Goal: Information Seeking & Learning: Learn about a topic

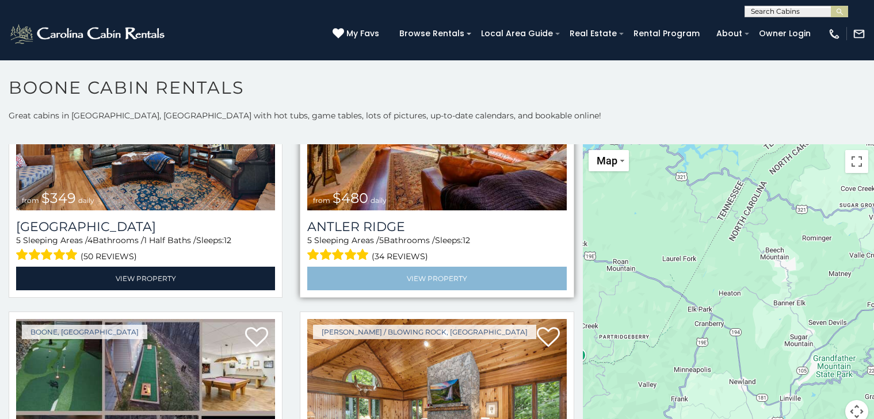
scroll to position [151, 0]
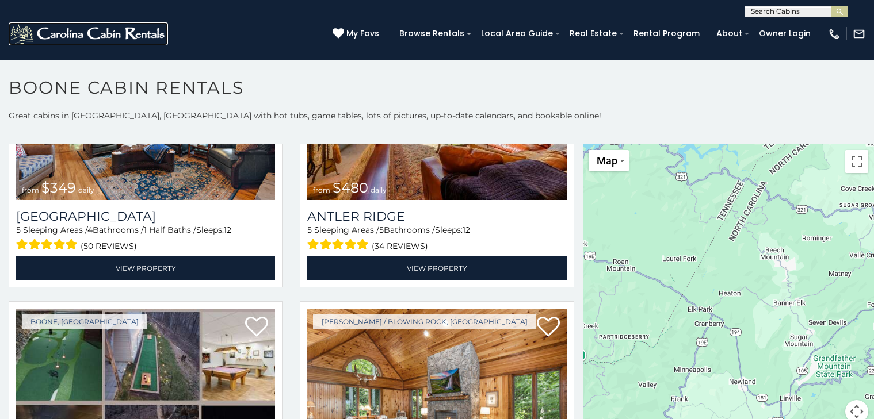
click at [51, 24] on img at bounding box center [88, 33] width 159 height 23
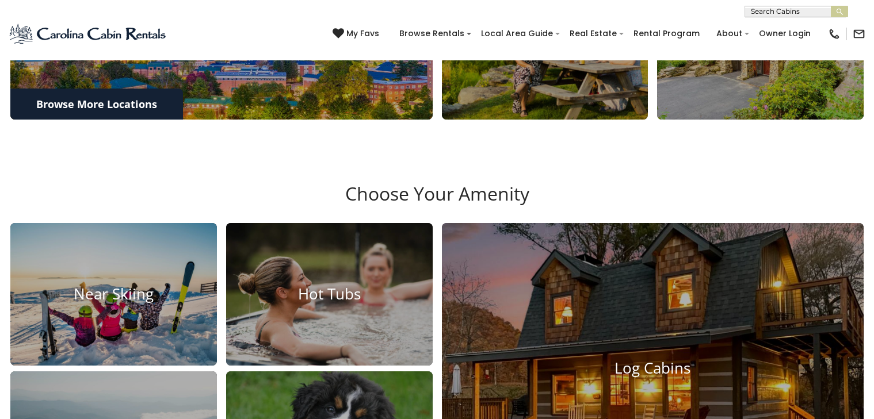
scroll to position [676, 0]
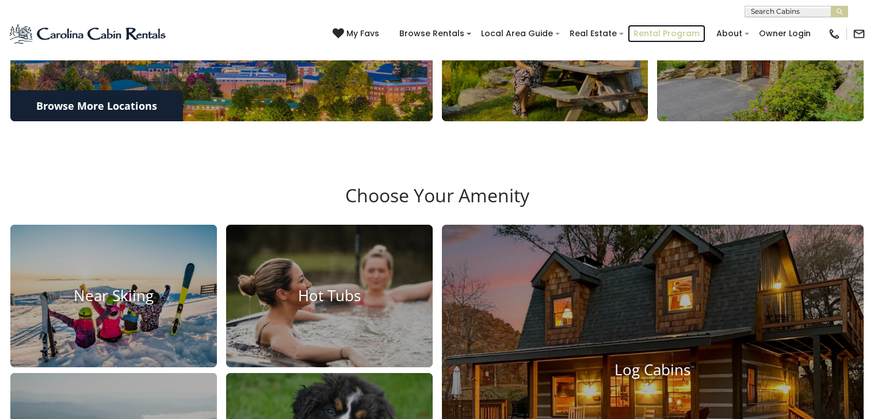
click at [644, 29] on link "Rental Program" at bounding box center [667, 34] width 78 height 18
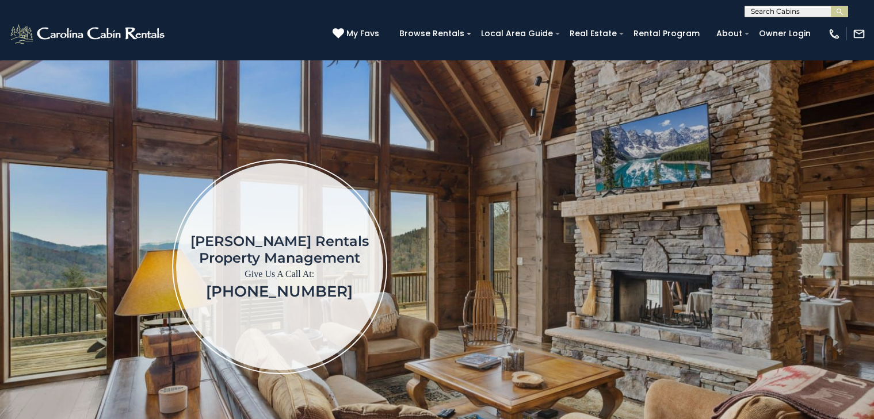
scroll to position [89, 0]
